Goal: Find specific page/section: Find specific page/section

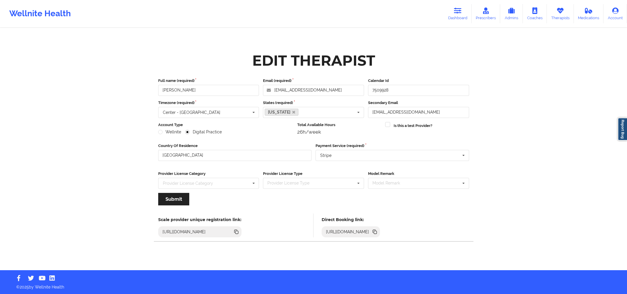
click at [459, 14] on link "Dashboard" at bounding box center [458, 13] width 28 height 19
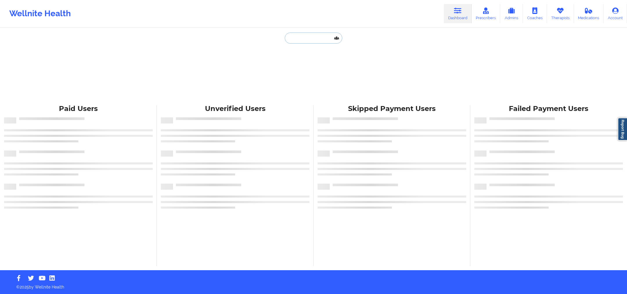
click at [296, 35] on input "text" at bounding box center [313, 38] width 57 height 11
paste input "[PERSON_NAME]"
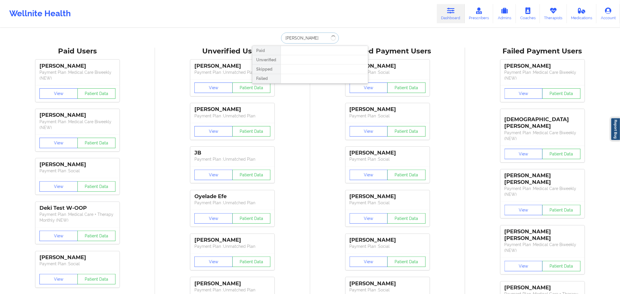
type input "[PERSON_NAME]"
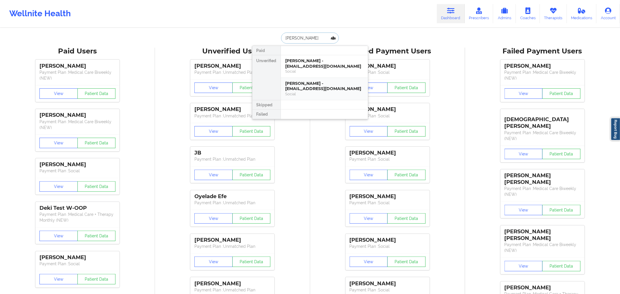
click at [301, 89] on div "[PERSON_NAME] - [EMAIL_ADDRESS][DOMAIN_NAME]" at bounding box center [325, 86] width 78 height 11
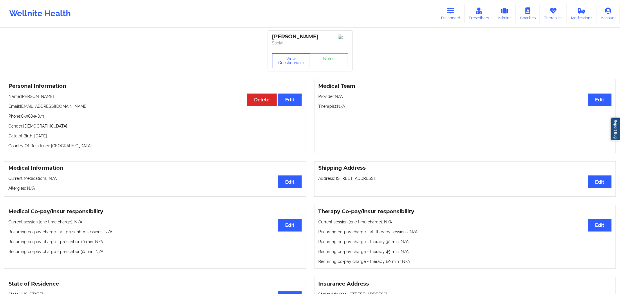
click at [293, 65] on button "View Questionnaire" at bounding box center [291, 60] width 38 height 15
drag, startPoint x: 293, startPoint y: 65, endPoint x: 291, endPoint y: 60, distance: 4.9
click at [291, 60] on div "View Questionnaire Notes" at bounding box center [310, 60] width 76 height 15
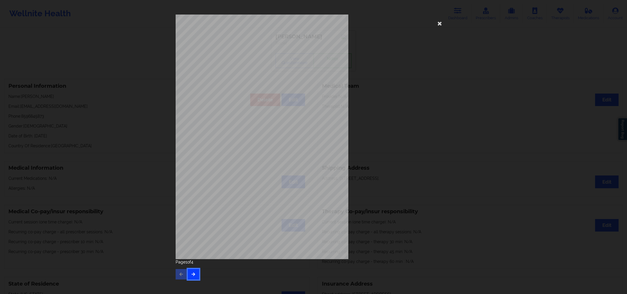
click at [192, 275] on icon "button" at bounding box center [193, 273] width 5 height 3
click at [193, 274] on icon "button" at bounding box center [193, 273] width 5 height 3
click at [439, 23] on icon at bounding box center [439, 23] width 9 height 9
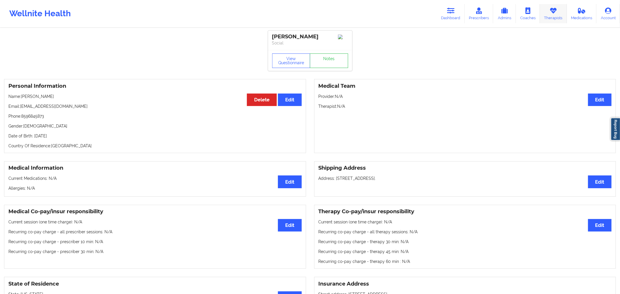
click at [555, 6] on link "Therapists" at bounding box center [553, 13] width 27 height 19
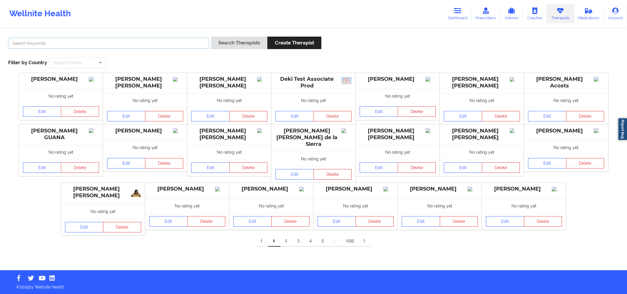
click at [162, 43] on input "text" at bounding box center [108, 43] width 201 height 11
paste input "[PERSON_NAME]"
type input "[PERSON_NAME]"
click at [235, 42] on button "Search Therapists" at bounding box center [239, 43] width 56 height 12
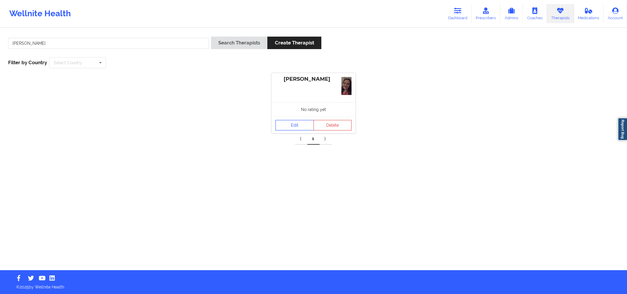
click at [300, 124] on link "Edit" at bounding box center [294, 125] width 38 height 10
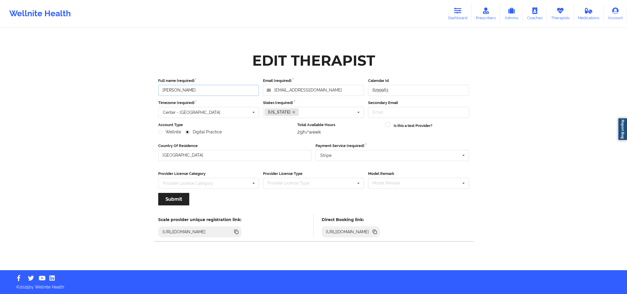
drag, startPoint x: 239, startPoint y: 88, endPoint x: 157, endPoint y: 89, distance: 81.9
click at [157, 89] on div "Full name (required) [PERSON_NAME]" at bounding box center [208, 87] width 105 height 18
click at [377, 231] on icon at bounding box center [375, 232] width 3 height 3
click at [452, 27] on div "Edit Therapist Full name (required) [PERSON_NAME] Email (required) [EMAIL_ADDRE…" at bounding box center [313, 135] width 335 height 270
click at [464, 15] on link "Dashboard" at bounding box center [458, 13] width 28 height 19
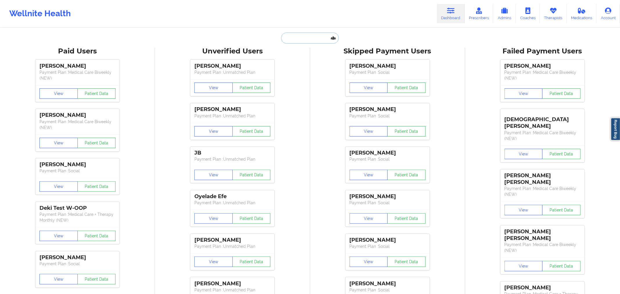
click at [290, 40] on input "text" at bounding box center [309, 38] width 57 height 11
paste input "[PERSON_NAME]"
type input "[PERSON_NAME]"
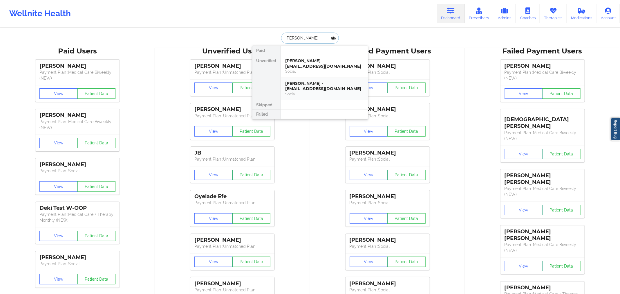
click at [312, 95] on div "Social" at bounding box center [325, 93] width 78 height 5
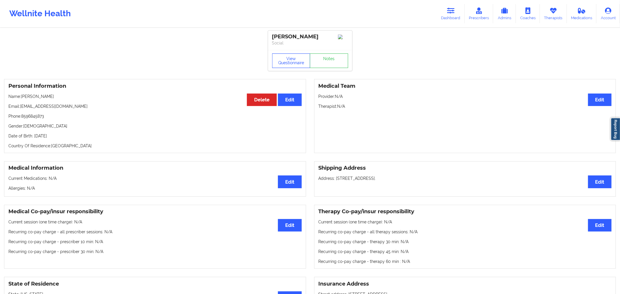
click at [284, 66] on button "View Questionnaire" at bounding box center [291, 60] width 38 height 15
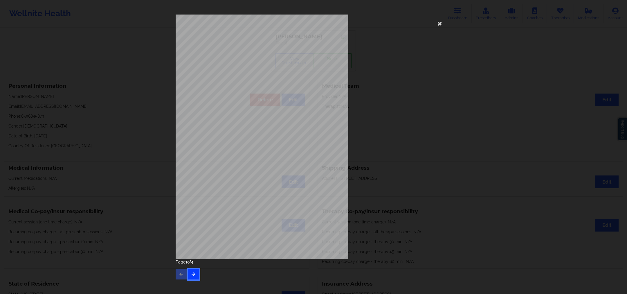
click at [196, 274] on button "button" at bounding box center [193, 274] width 11 height 10
click at [437, 20] on icon at bounding box center [439, 23] width 9 height 9
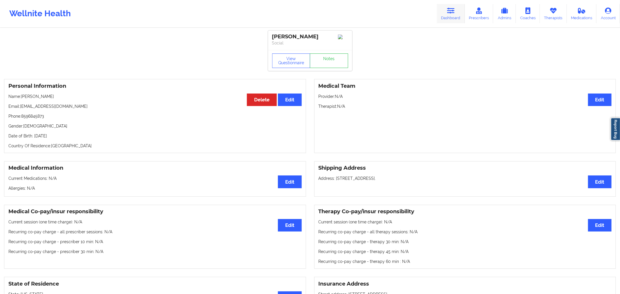
click at [444, 14] on link "Dashboard" at bounding box center [451, 13] width 28 height 19
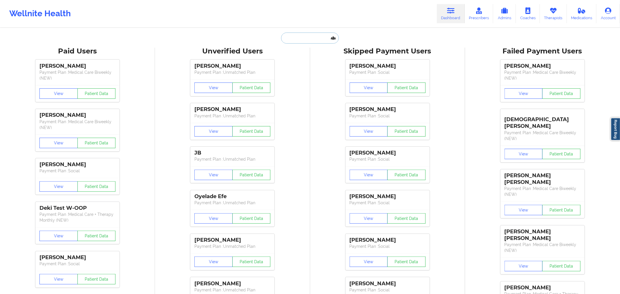
click at [298, 39] on input "text" at bounding box center [309, 38] width 57 height 11
paste input "[EMAIL_ADDRESS][DOMAIN_NAME]"
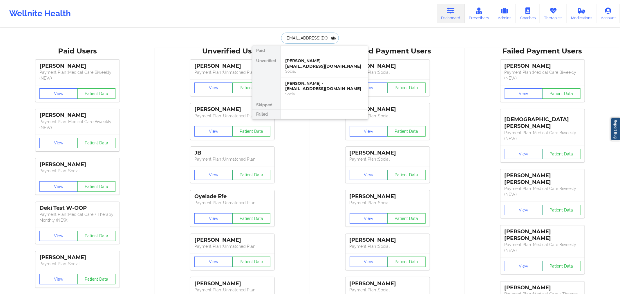
scroll to position [0, 8]
type input "[EMAIL_ADDRESS][DOMAIN_NAME]"
click at [297, 65] on div "[PERSON_NAME] - [EMAIL_ADDRESS][DOMAIN_NAME]" at bounding box center [325, 63] width 78 height 11
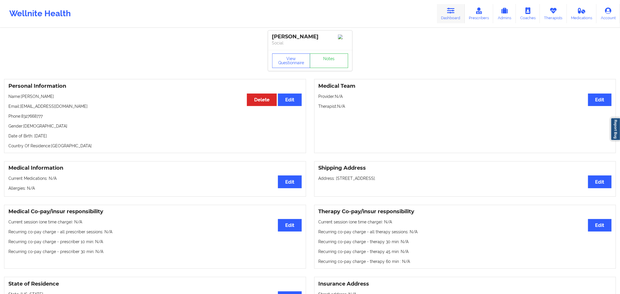
click at [457, 8] on link "Dashboard" at bounding box center [451, 13] width 28 height 19
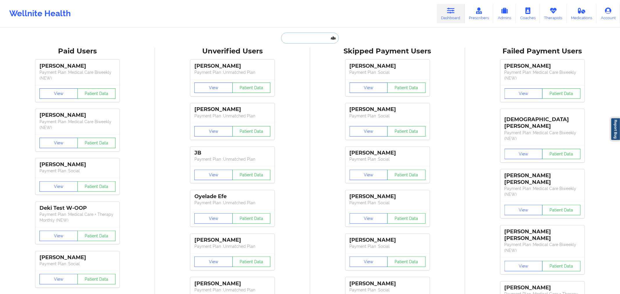
click at [319, 39] on input "text" at bounding box center [309, 38] width 57 height 11
paste input "[PERSON_NAME]"
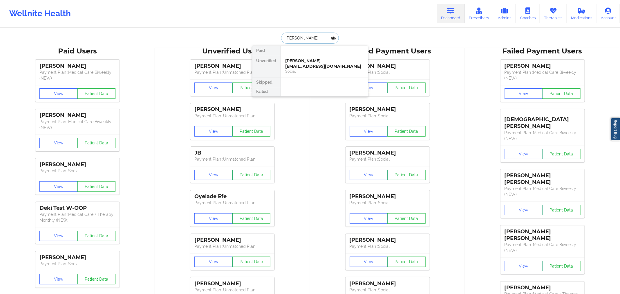
type input "[PERSON_NAME]"
click at [309, 70] on div "Social" at bounding box center [325, 71] width 78 height 5
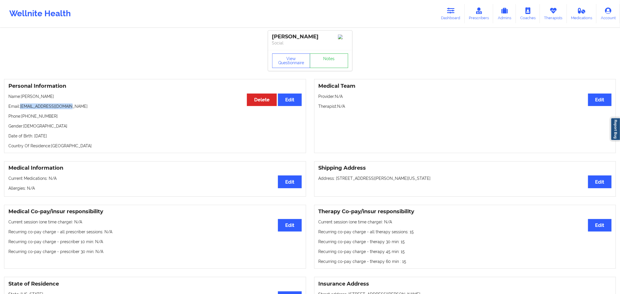
drag, startPoint x: 76, startPoint y: 106, endPoint x: 21, endPoint y: 109, distance: 55.5
click at [21, 109] on p "Email: [EMAIL_ADDRESS][DOMAIN_NAME]" at bounding box center [154, 106] width 293 height 6
copy p "[EMAIL_ADDRESS][DOMAIN_NAME]"
click at [451, 11] on icon at bounding box center [451, 11] width 8 height 6
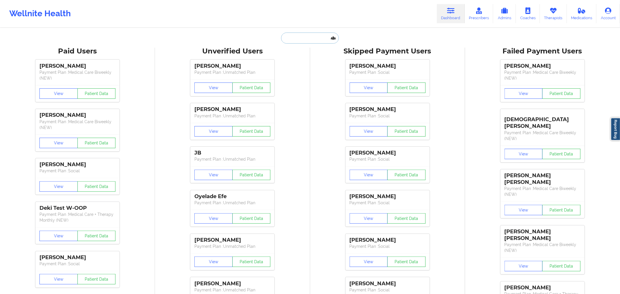
click at [312, 36] on input "text" at bounding box center [309, 38] width 57 height 11
paste input "[PERSON_NAME]"
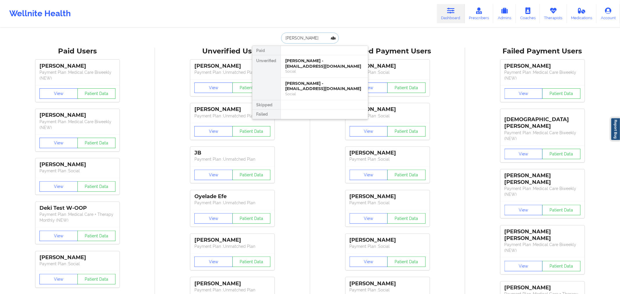
type input "[PERSON_NAME]"
click at [311, 84] on div "[PERSON_NAME] - [EMAIL_ADDRESS][DOMAIN_NAME]" at bounding box center [325, 86] width 78 height 11
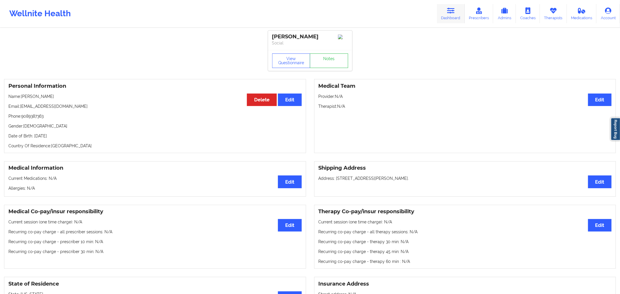
click at [465, 15] on link "Dashboard" at bounding box center [451, 13] width 28 height 19
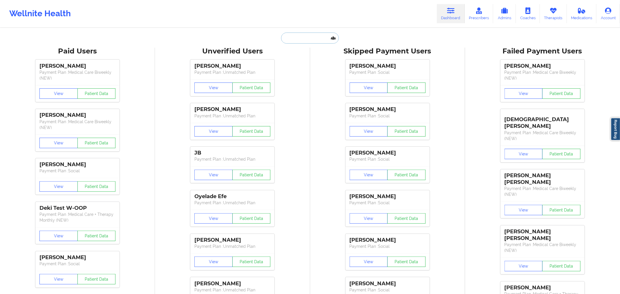
click at [308, 41] on input "text" at bounding box center [309, 38] width 57 height 11
paste input "[PERSON_NAME]"
type input "[PERSON_NAME]"
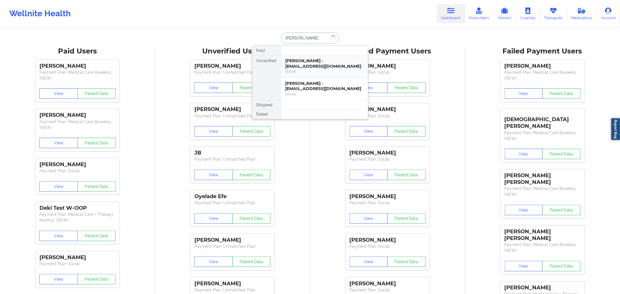
click at [298, 73] on div "Social" at bounding box center [325, 71] width 78 height 5
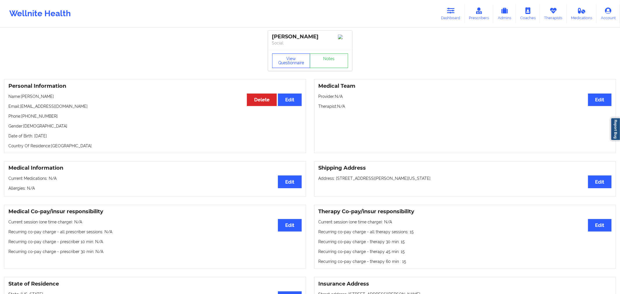
click at [299, 68] on button "View Questionnaire" at bounding box center [291, 60] width 38 height 15
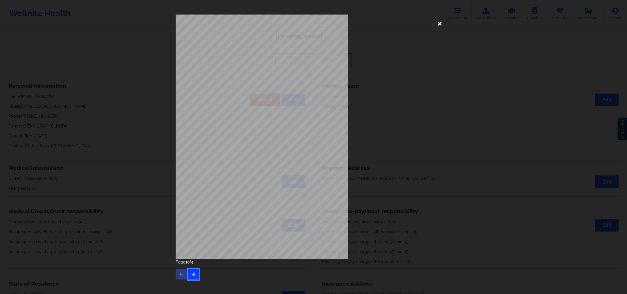
click at [191, 272] on icon "button" at bounding box center [193, 273] width 5 height 3
click at [252, 117] on span "Local Pharmacy Data" at bounding box center [257, 118] width 29 height 3
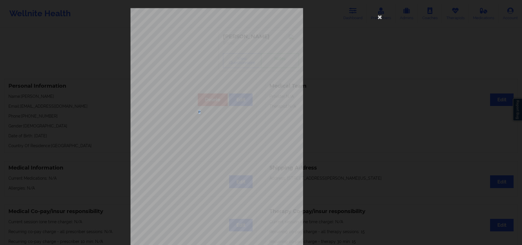
click at [67, 44] on div "commercial Insurance Member ID for patient 997784385 Insurance company name det…" at bounding box center [261, 122] width 522 height 245
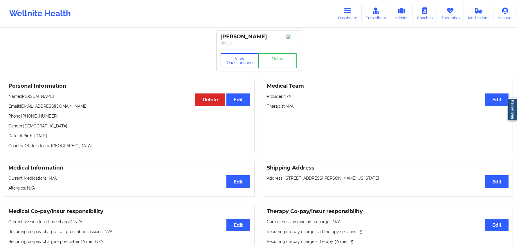
click at [254, 60] on button "View Questionnaire" at bounding box center [240, 60] width 38 height 15
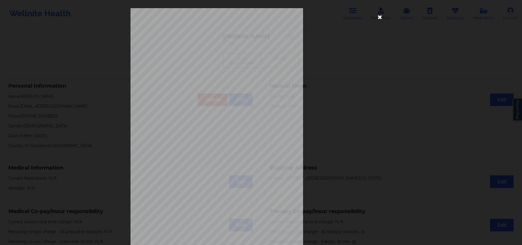
click at [382, 15] on icon at bounding box center [380, 16] width 9 height 9
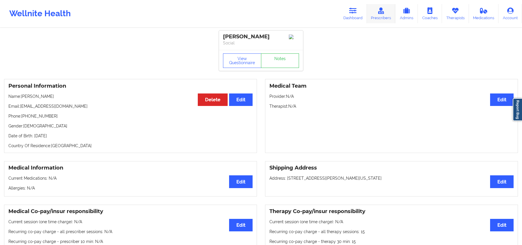
click at [382, 15] on link "Prescribers" at bounding box center [381, 13] width 29 height 19
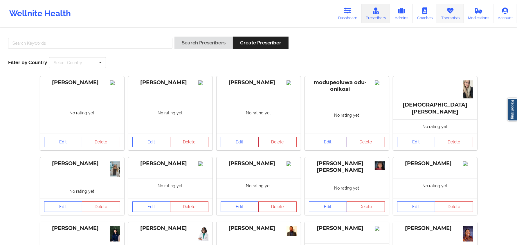
click at [452, 12] on icon at bounding box center [450, 11] width 8 height 6
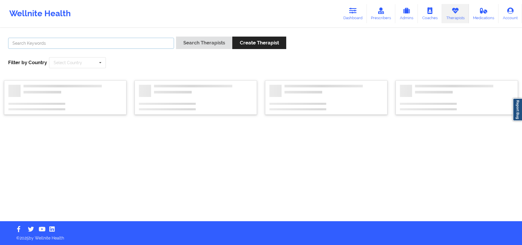
click at [169, 42] on input "text" at bounding box center [91, 43] width 166 height 11
paste input "Vitus Onusuru"
click at [201, 42] on button "Search Therapists" at bounding box center [204, 43] width 56 height 12
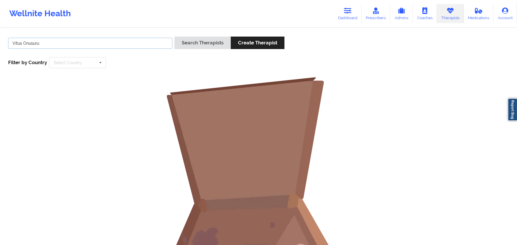
click at [19, 44] on input "Vitus Onusuru" at bounding box center [90, 43] width 164 height 11
click at [23, 43] on input "Vitus Onusuru" at bounding box center [90, 43] width 164 height 11
type input "Vitus"
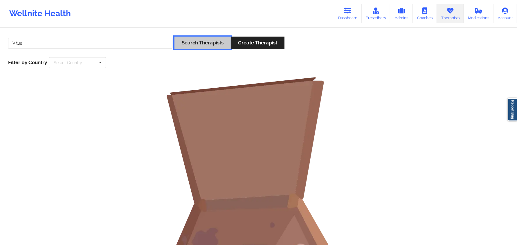
click at [197, 41] on button "Search Therapists" at bounding box center [202, 43] width 56 height 12
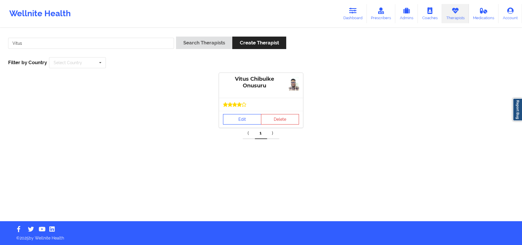
click at [227, 116] on link "Edit" at bounding box center [242, 119] width 38 height 10
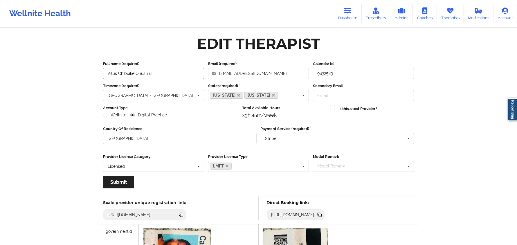
drag, startPoint x: 187, startPoint y: 78, endPoint x: 104, endPoint y: 74, distance: 82.2
click at [104, 74] on input "Vitus Chibuike Onusuru" at bounding box center [153, 73] width 101 height 11
click at [322, 215] on icon at bounding box center [320, 215] width 3 height 3
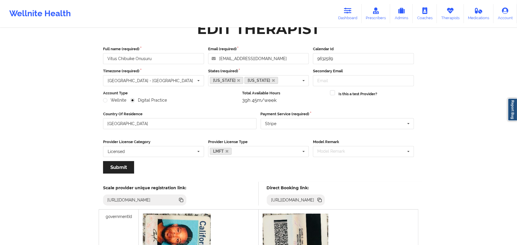
scroll to position [109, 0]
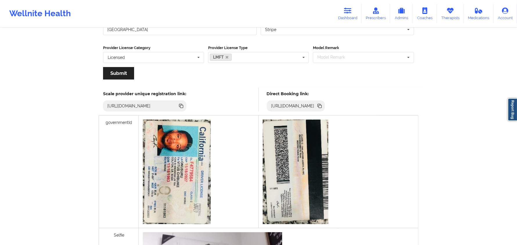
click at [323, 104] on icon at bounding box center [319, 106] width 6 height 6
click at [455, 8] on link "Therapists" at bounding box center [450, 13] width 27 height 19
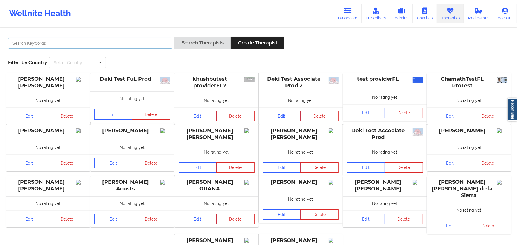
click at [95, 45] on input "text" at bounding box center [90, 43] width 164 height 11
paste input "[PERSON_NAME]"
type input "[PERSON_NAME]"
click at [209, 42] on button "Search Therapists" at bounding box center [202, 43] width 56 height 12
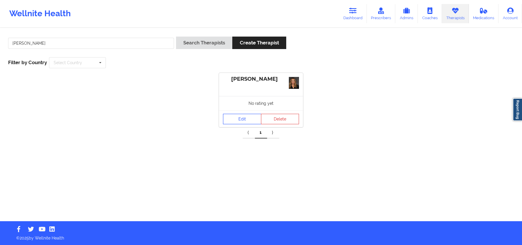
click at [251, 116] on link "Edit" at bounding box center [242, 119] width 38 height 10
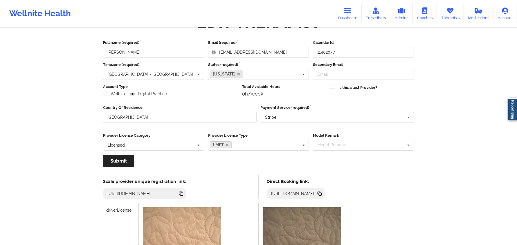
scroll to position [109, 0]
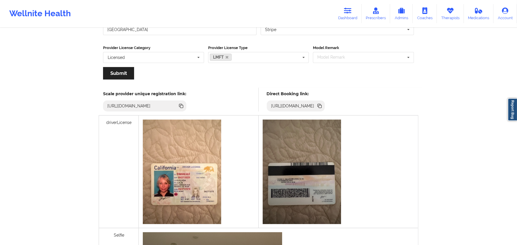
click at [323, 103] on icon at bounding box center [319, 106] width 6 height 6
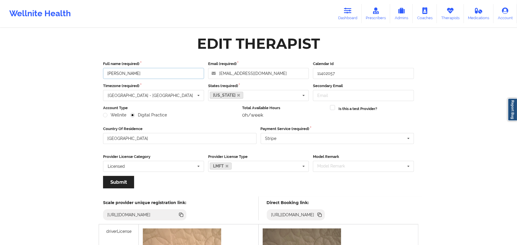
drag, startPoint x: 147, startPoint y: 77, endPoint x: 106, endPoint y: 72, distance: 40.9
click at [106, 72] on input "[PERSON_NAME]" at bounding box center [153, 73] width 101 height 11
click at [323, 215] on icon at bounding box center [319, 215] width 6 height 6
click at [347, 12] on icon at bounding box center [348, 11] width 8 height 6
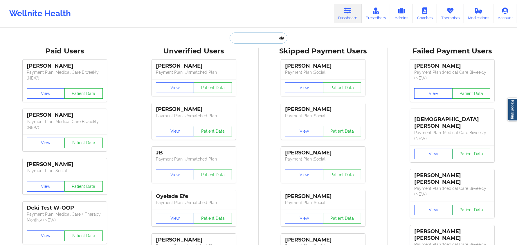
click at [270, 36] on input "text" at bounding box center [258, 38] width 57 height 11
paste input "[PERSON_NAME]"
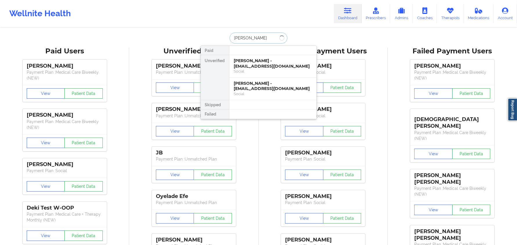
type input "[PERSON_NAME]"
click at [288, 65] on div "[PERSON_NAME] - [PERSON_NAME][EMAIL_ADDRESS][DOMAIN_NAME]" at bounding box center [273, 63] width 78 height 11
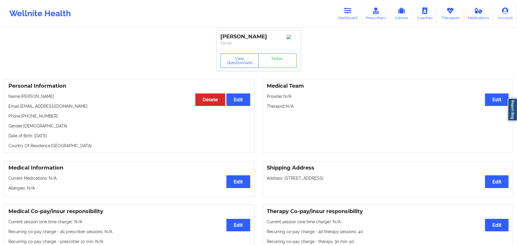
drag, startPoint x: 263, startPoint y: 33, endPoint x: 221, endPoint y: 33, distance: 42.1
click at [217, 37] on div "[PERSON_NAME] Social" at bounding box center [259, 39] width 84 height 19
copy div "[PERSON_NAME]"
